Goal: Task Accomplishment & Management: Manage account settings

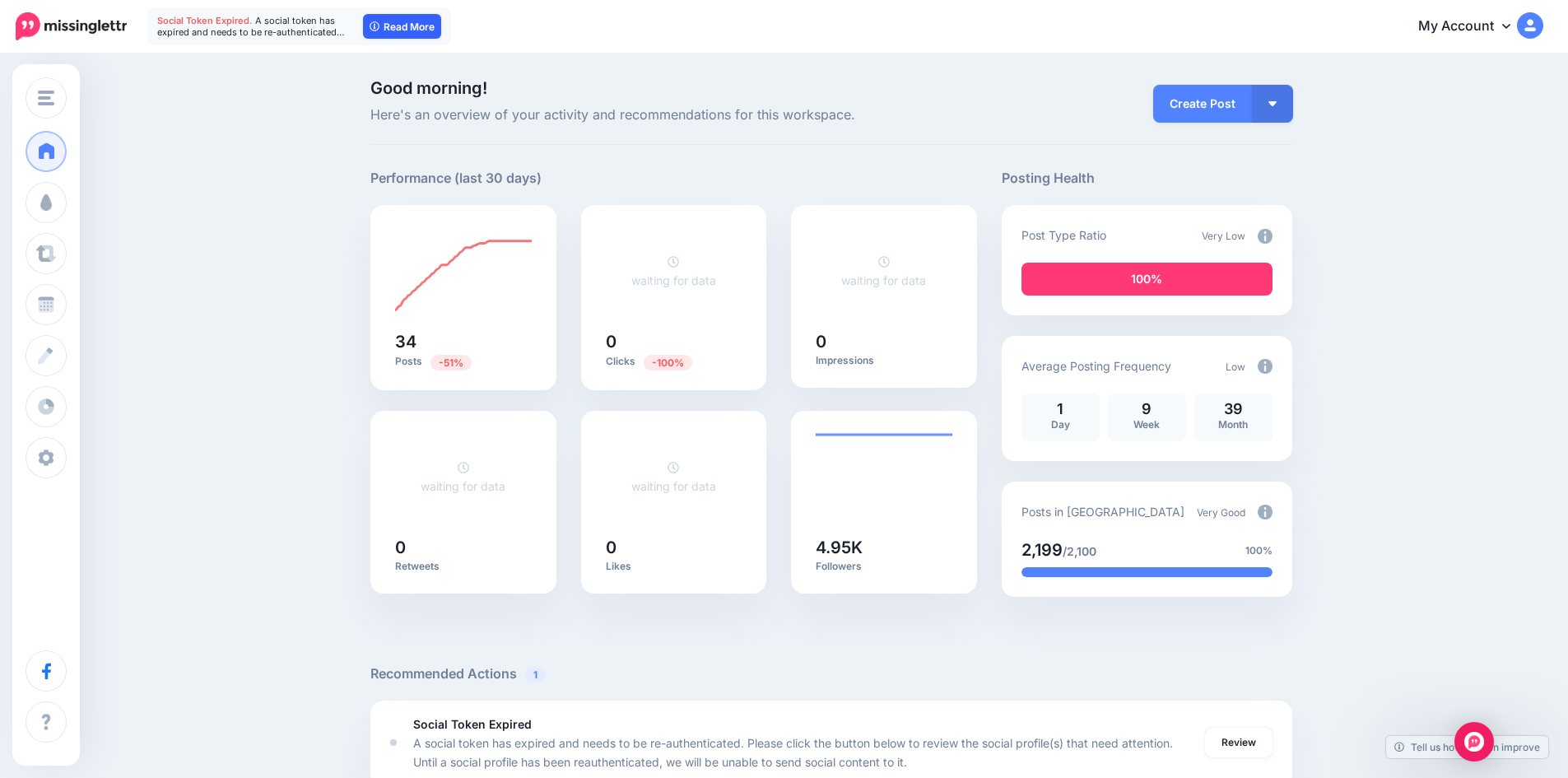
click at [416, 26] on link "Read More" at bounding box center [401, 27] width 78 height 25
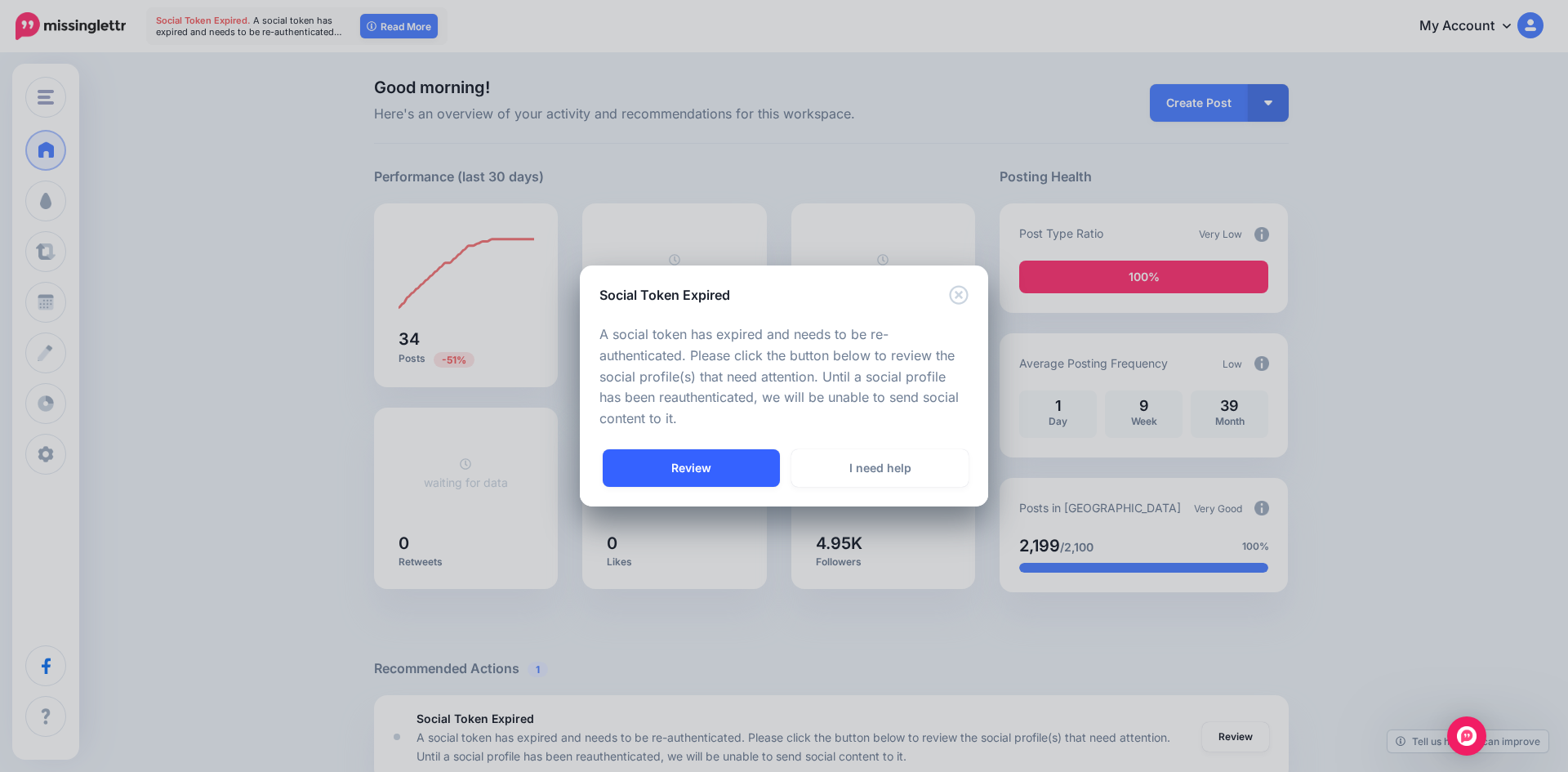
click at [700, 467] on link "Review" at bounding box center [691, 468] width 177 height 37
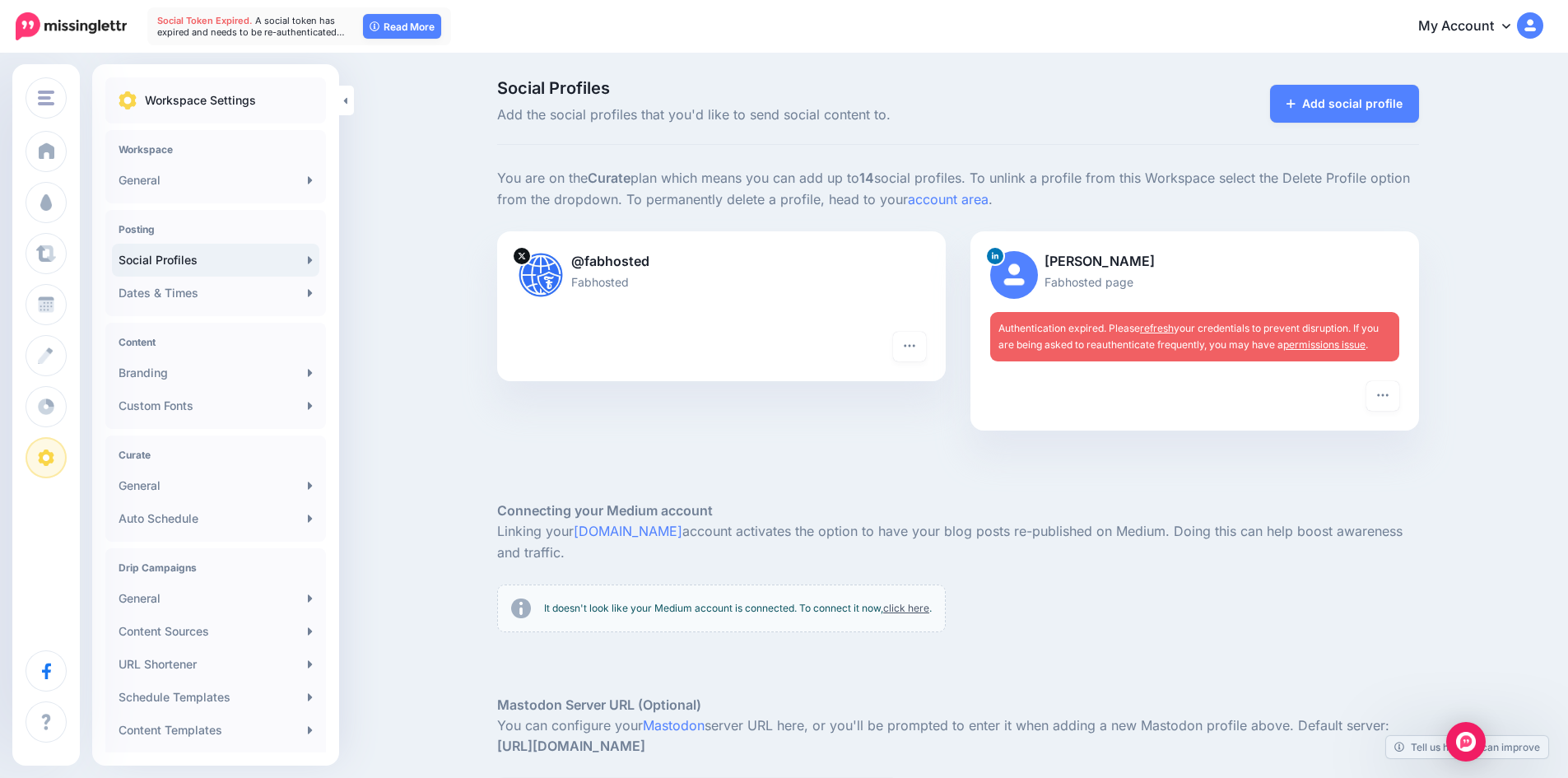
click at [1168, 328] on link "refresh" at bounding box center [1157, 328] width 34 height 13
